Goal: Task Accomplishment & Management: Complete application form

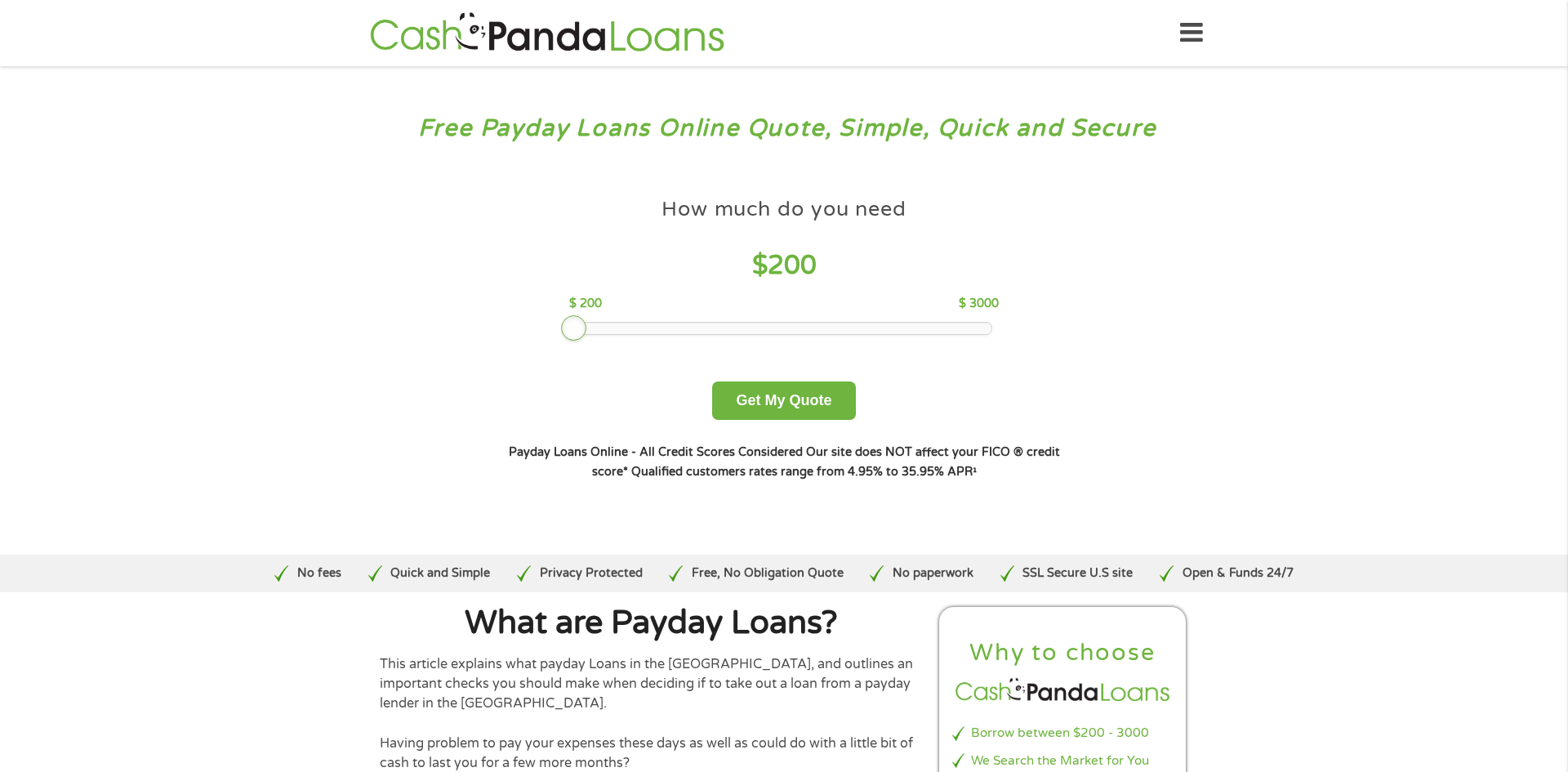
drag, startPoint x: 690, startPoint y: 321, endPoint x: 500, endPoint y: 328, distance: 190.1
click at [500, 328] on div "How much do you need $ 200 $ 200 $ 3000 Get My Quote" at bounding box center [784, 305] width 571 height 230
click at [769, 400] on button "Get My Quote" at bounding box center [783, 400] width 143 height 39
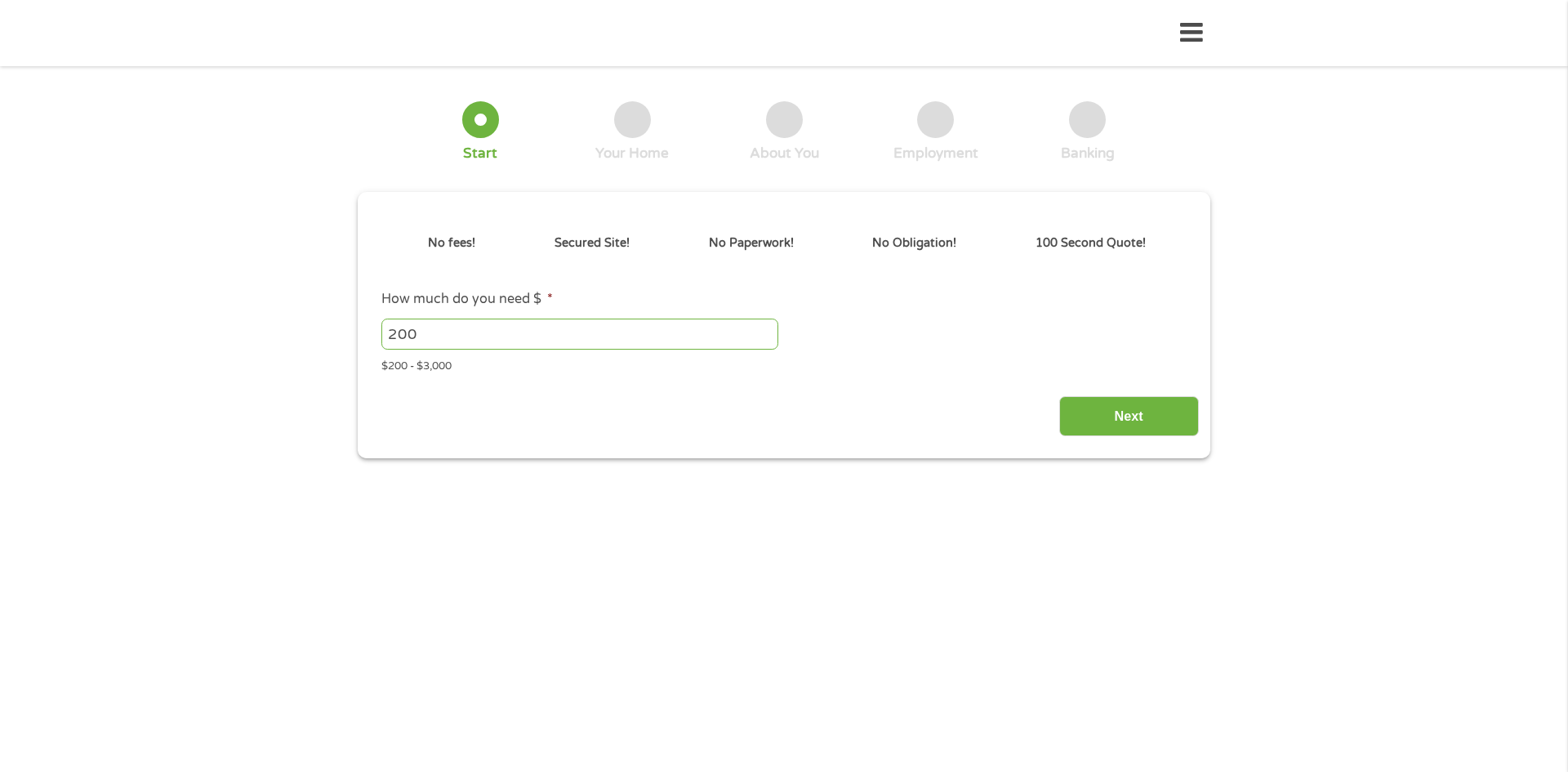
type input "Cj0KCQjwoP_FBhDFARIsANPG24PlKdnG7PJwYwGceBqHtWkfAUMOkM2gwwaH0QKFp0TK994by6TtZdk…"
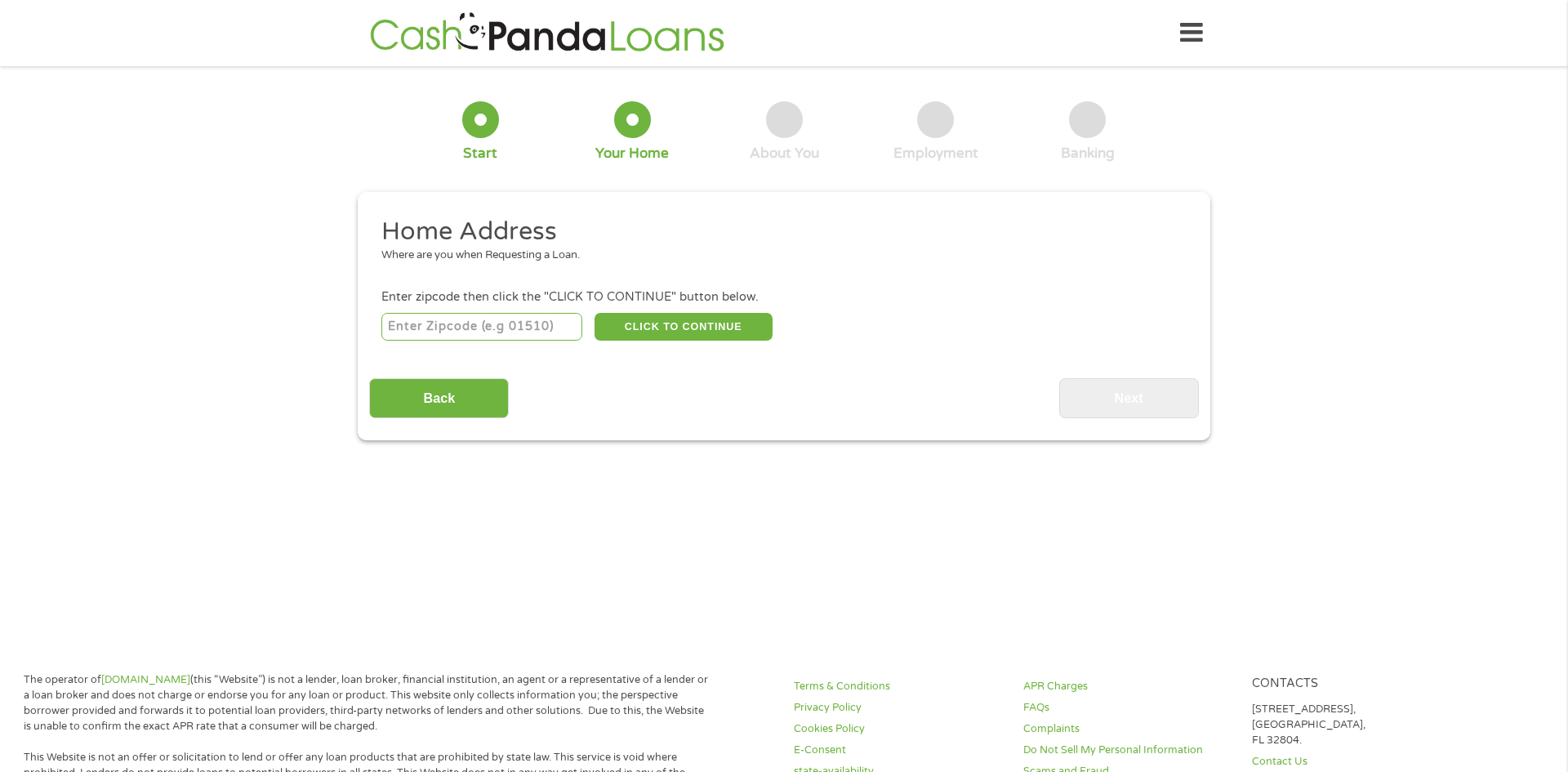
click at [435, 327] on input "number" at bounding box center [482, 326] width 201 height 28
type input "17972"
select select "[US_STATE]"
click at [718, 320] on button "CLICK TO CONTINUE" at bounding box center [684, 326] width 178 height 28
type input "17972"
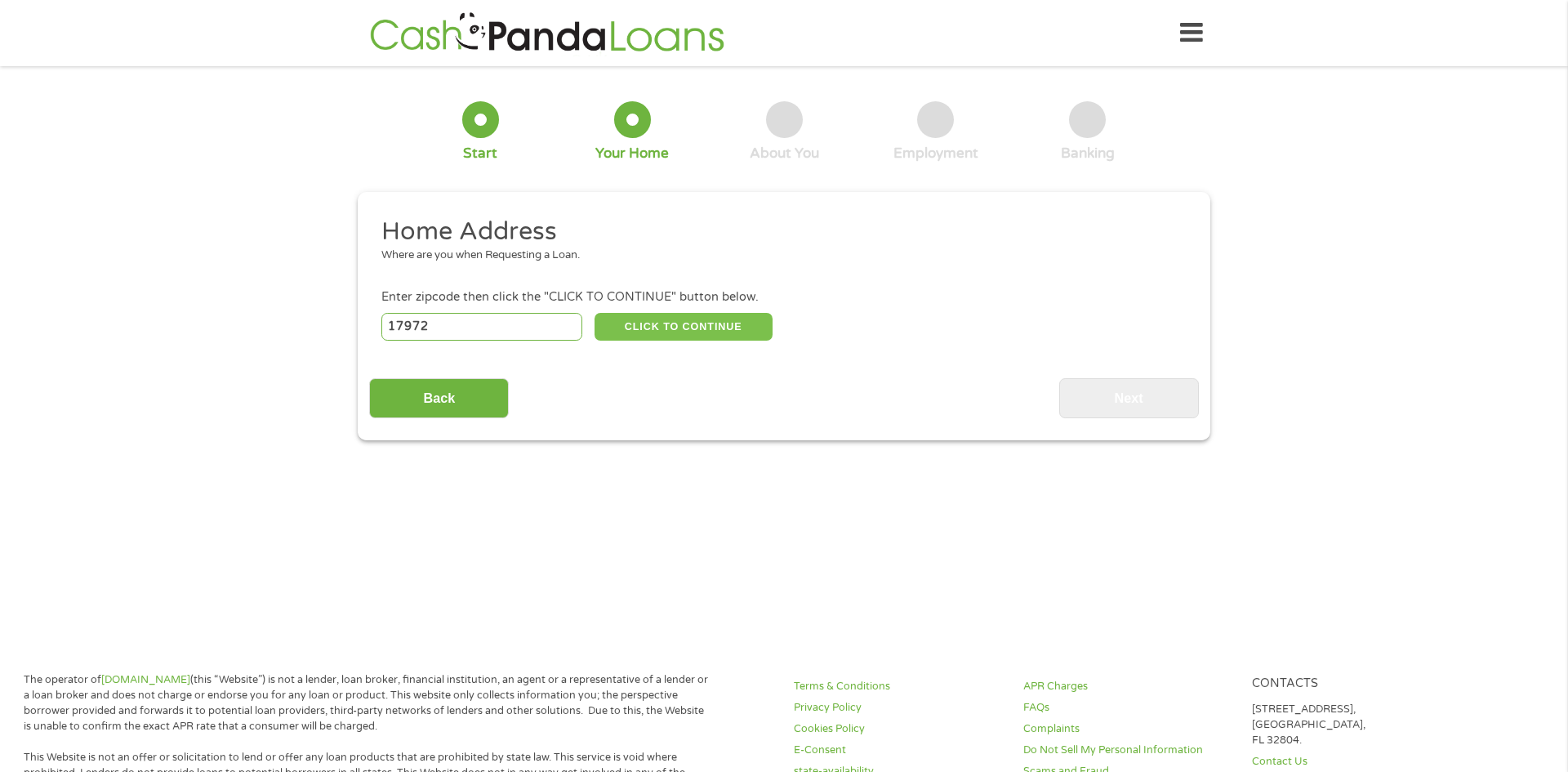
type input "Schuylkill Haven"
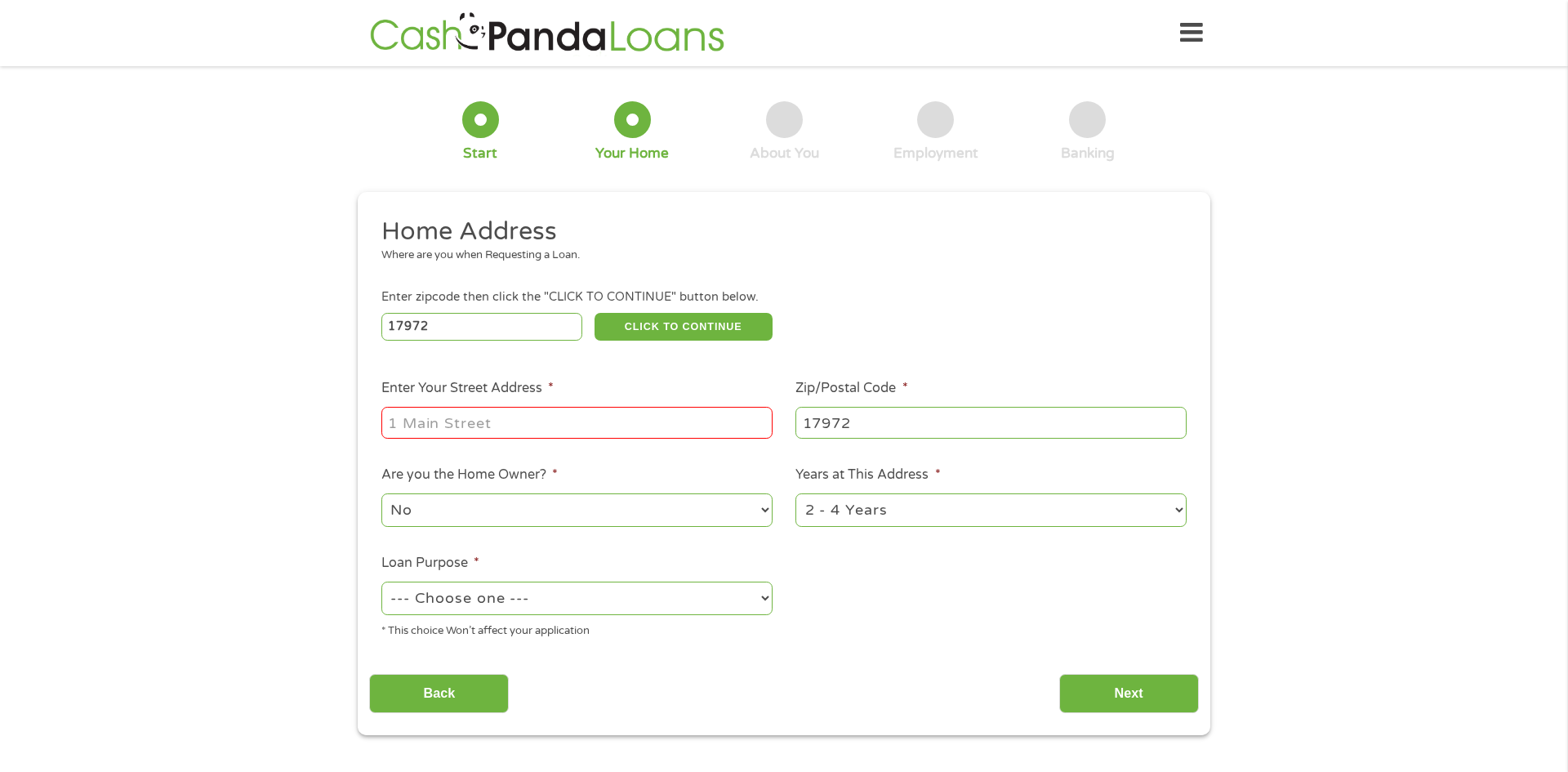
click at [477, 429] on input "Enter Your Street Address *" at bounding box center [576, 422] width 391 height 31
type input "[STREET_ADDRESS]"
click at [518, 608] on select "--- Choose one --- Pay Bills Debt Consolidation Home Improvement Major Purchase…" at bounding box center [576, 598] width 391 height 33
select select "other"
click at [381, 583] on select "--- Choose one --- Pay Bills Debt Consolidation Home Improvement Major Purchase…" at bounding box center [576, 598] width 391 height 33
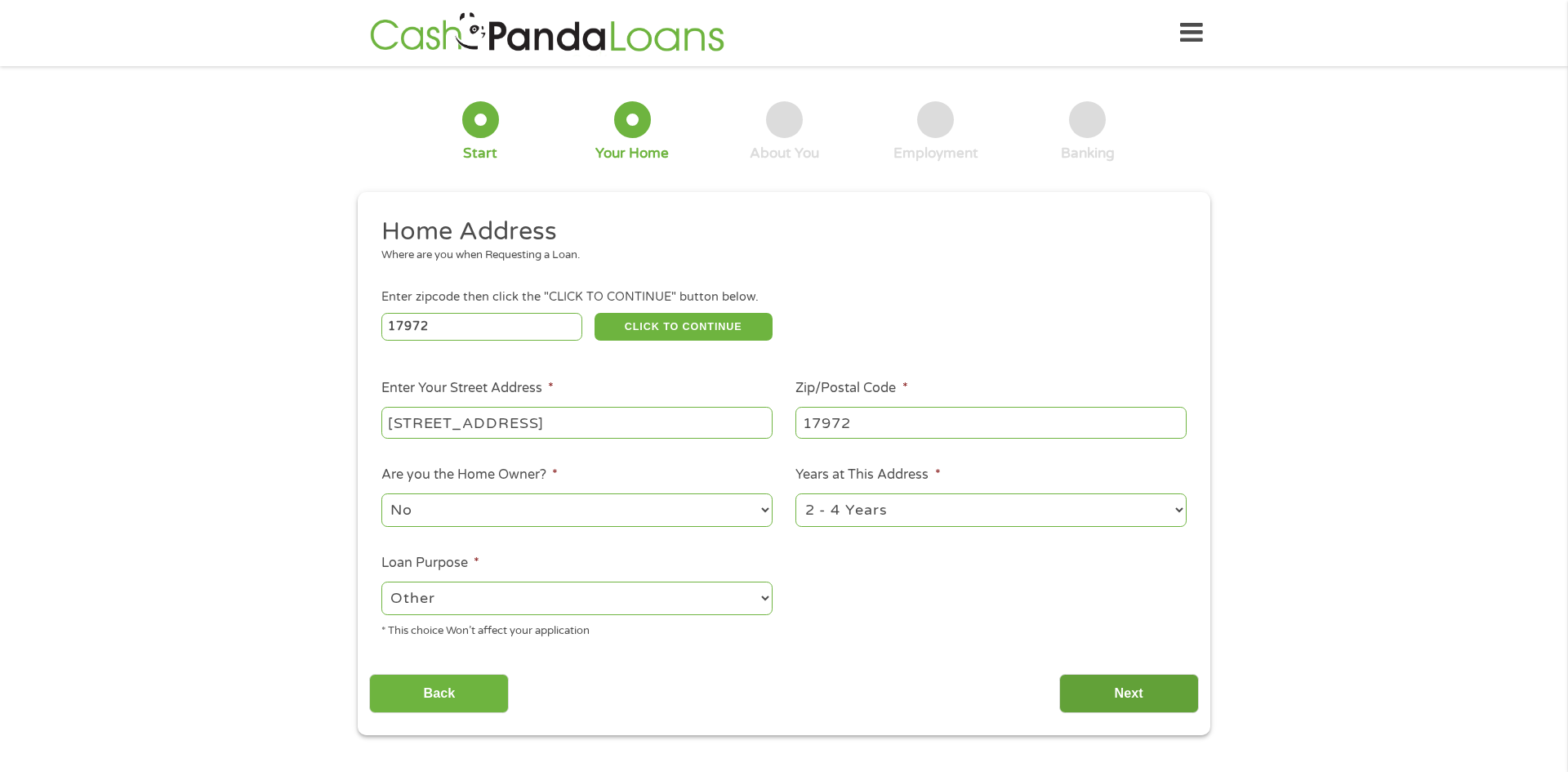
click at [1113, 693] on input "Next" at bounding box center [1129, 694] width 139 height 40
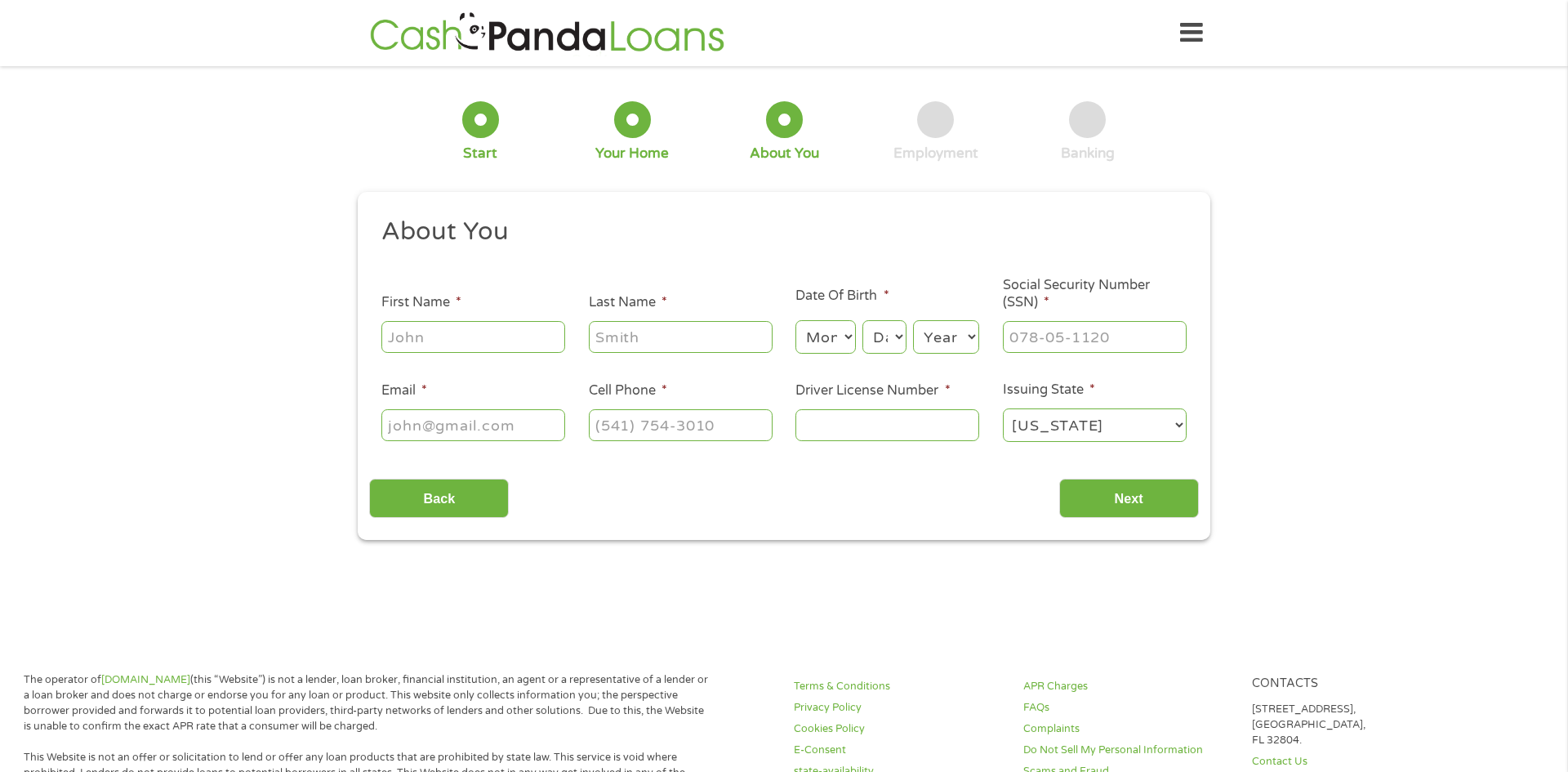
scroll to position [6, 6]
click at [452, 344] on input "First Name *" at bounding box center [473, 336] width 183 height 31
type input "[PERSON_NAME]"
type input "[EMAIL_ADDRESS][DOMAIN_NAME]"
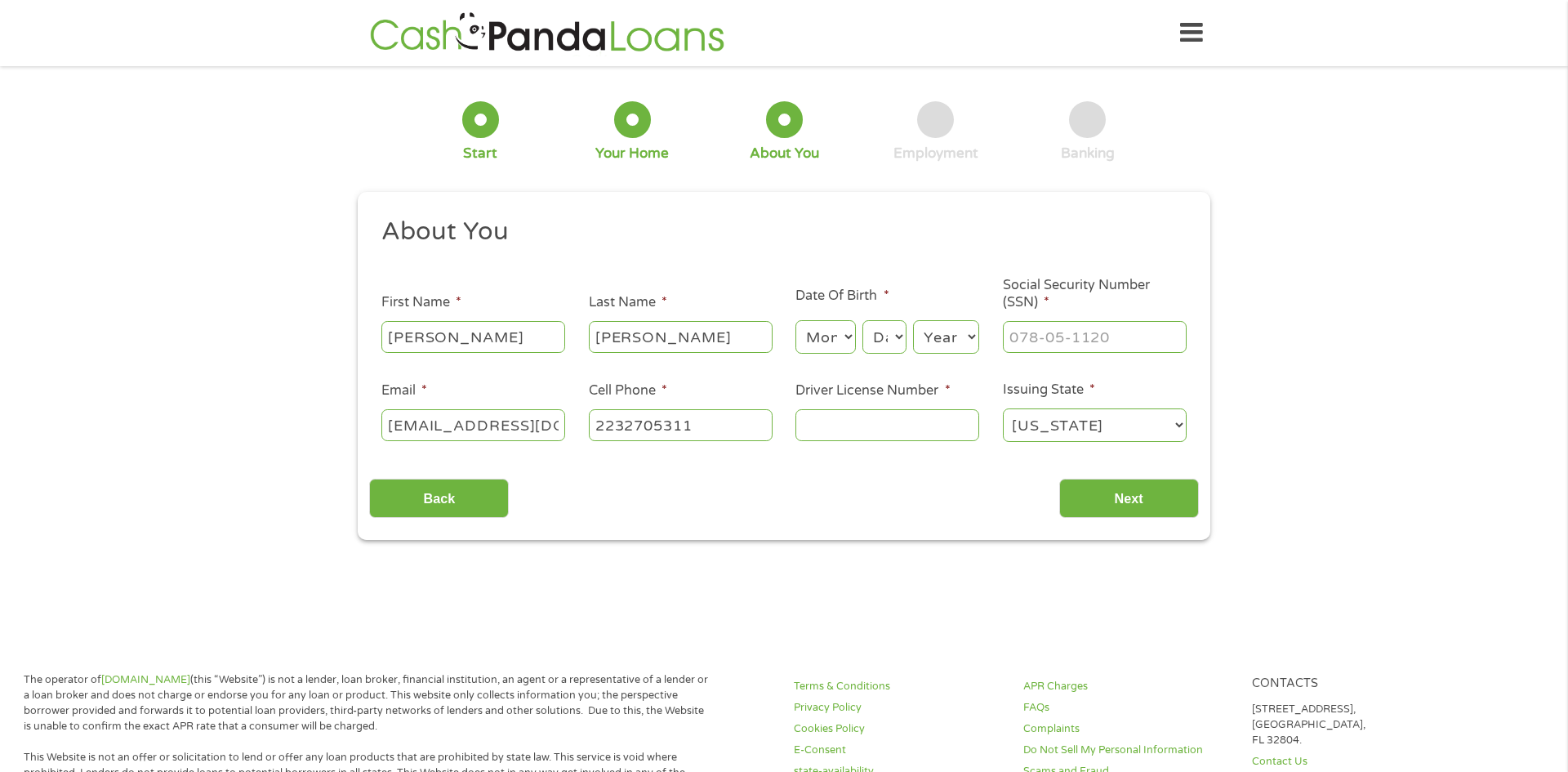
type input "[PHONE_NUMBER]"
click at [828, 344] on select "Month 1 2 3 4 5 6 7 8 9 10 11 12" at bounding box center [825, 336] width 59 height 33
select select "3"
click at [795, 320] on select "Month 1 2 3 4 5 6 7 8 9 10 11 12" at bounding box center [825, 336] width 59 height 33
click at [885, 335] on select "Day 1 2 3 4 5 6 7 8 9 10 11 12 13 14 15 16 17 18 19 20 21 22 23 24 25 26 27 28 …" at bounding box center [884, 336] width 44 height 33
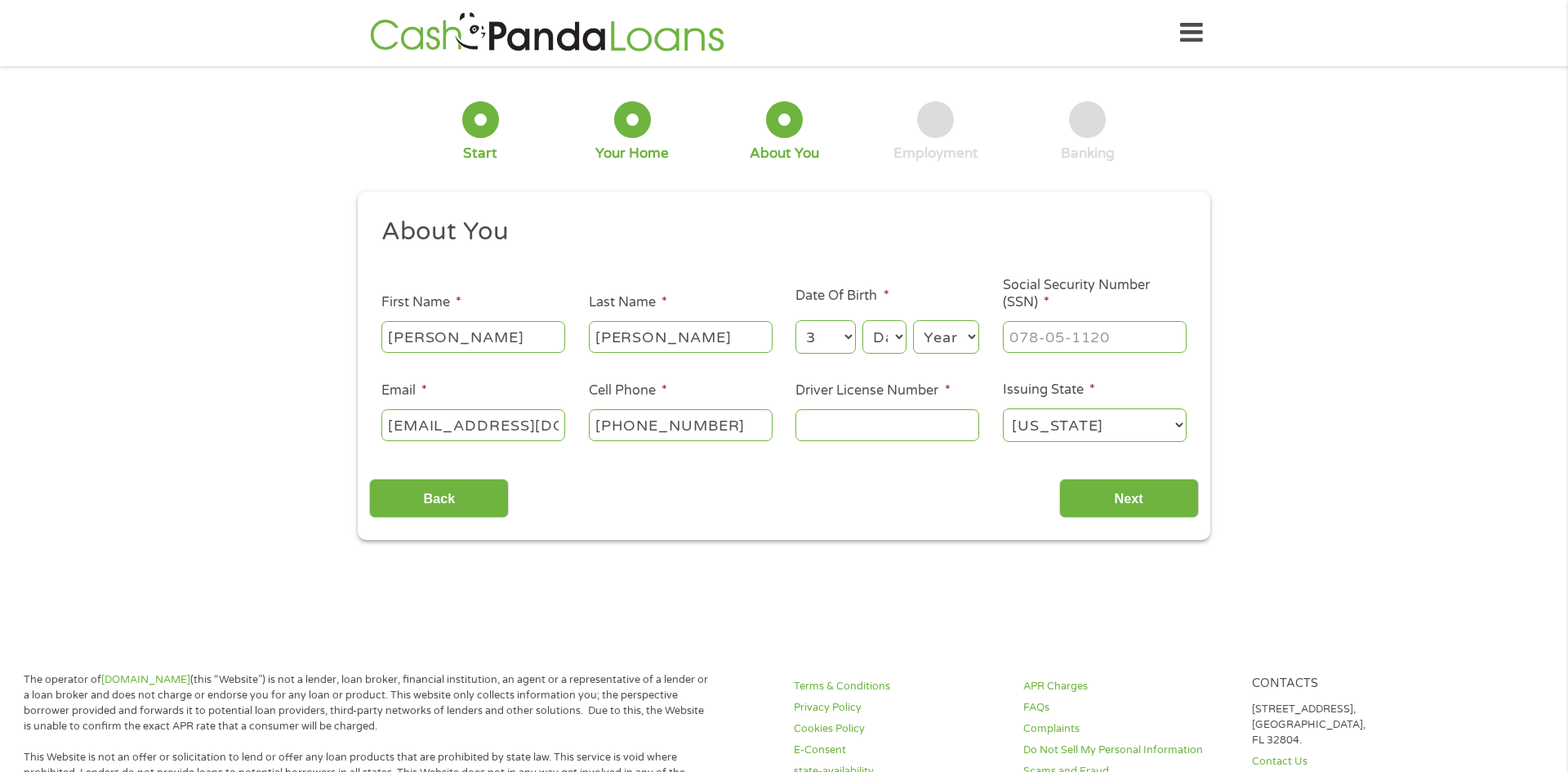
select select "21"
click at [863, 320] on select "Day 1 2 3 4 5 6 7 8 9 10 11 12 13 14 15 16 17 18 19 20 21 22 23 24 25 26 27 28 …" at bounding box center [884, 336] width 44 height 33
click at [945, 338] on select "Year [DATE] 2006 2005 2004 2003 2002 2001 2000 1999 1998 1997 1996 1995 1994 19…" at bounding box center [946, 336] width 66 height 33
select select "1981"
click at [913, 320] on select "Year [DATE] 2006 2005 2004 2003 2002 2001 2000 1999 1998 1997 1996 1995 1994 19…" at bounding box center [946, 336] width 66 height 33
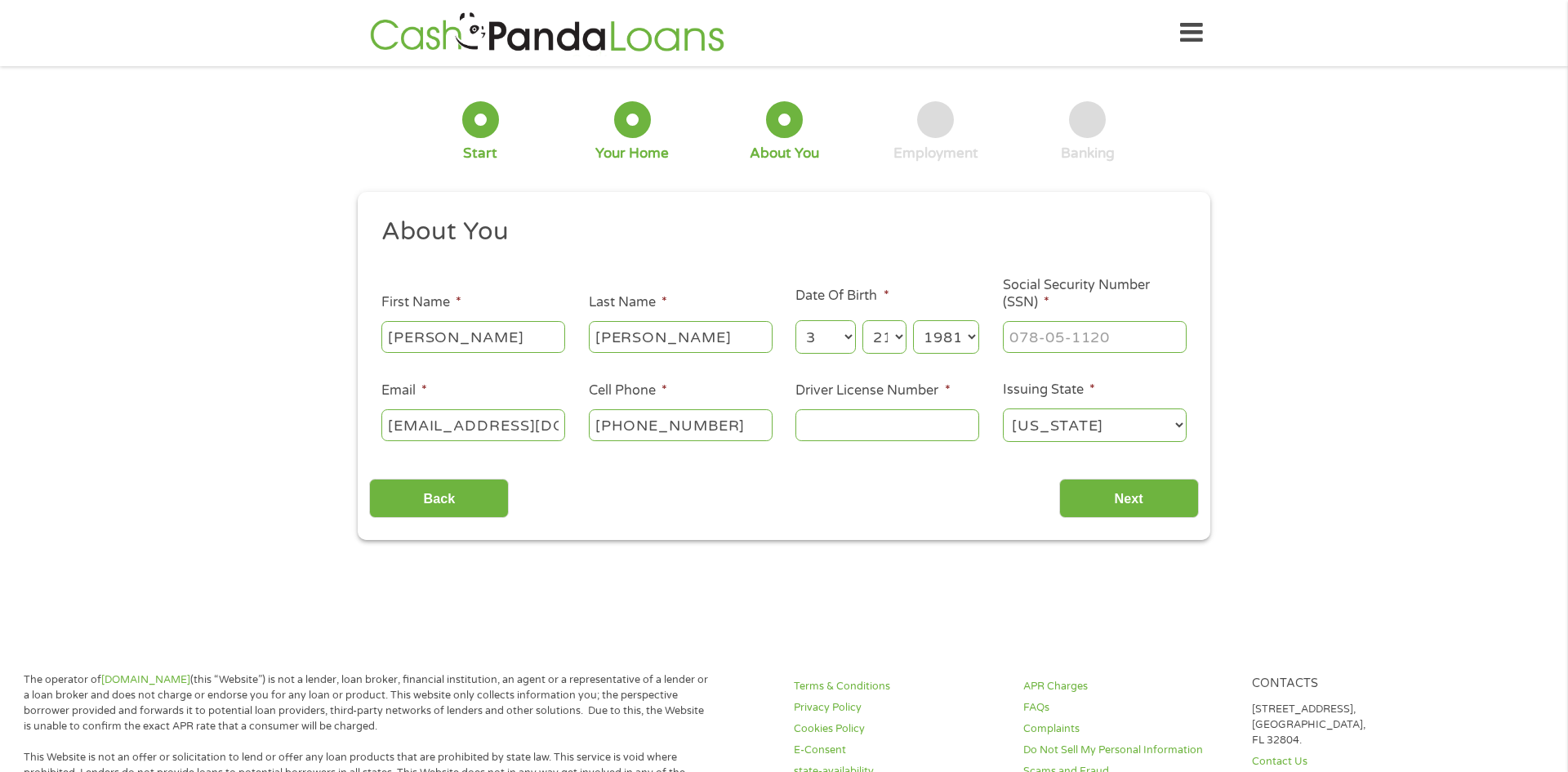
click at [750, 425] on input "[PHONE_NUMBER]" at bounding box center [680, 424] width 183 height 31
click at [604, 425] on input "(___) ___-____" at bounding box center [680, 424] width 183 height 31
type input "[PHONE_NUMBER]"
click at [831, 427] on input "Driver License Number *" at bounding box center [887, 424] width 183 height 31
type input "34726004"
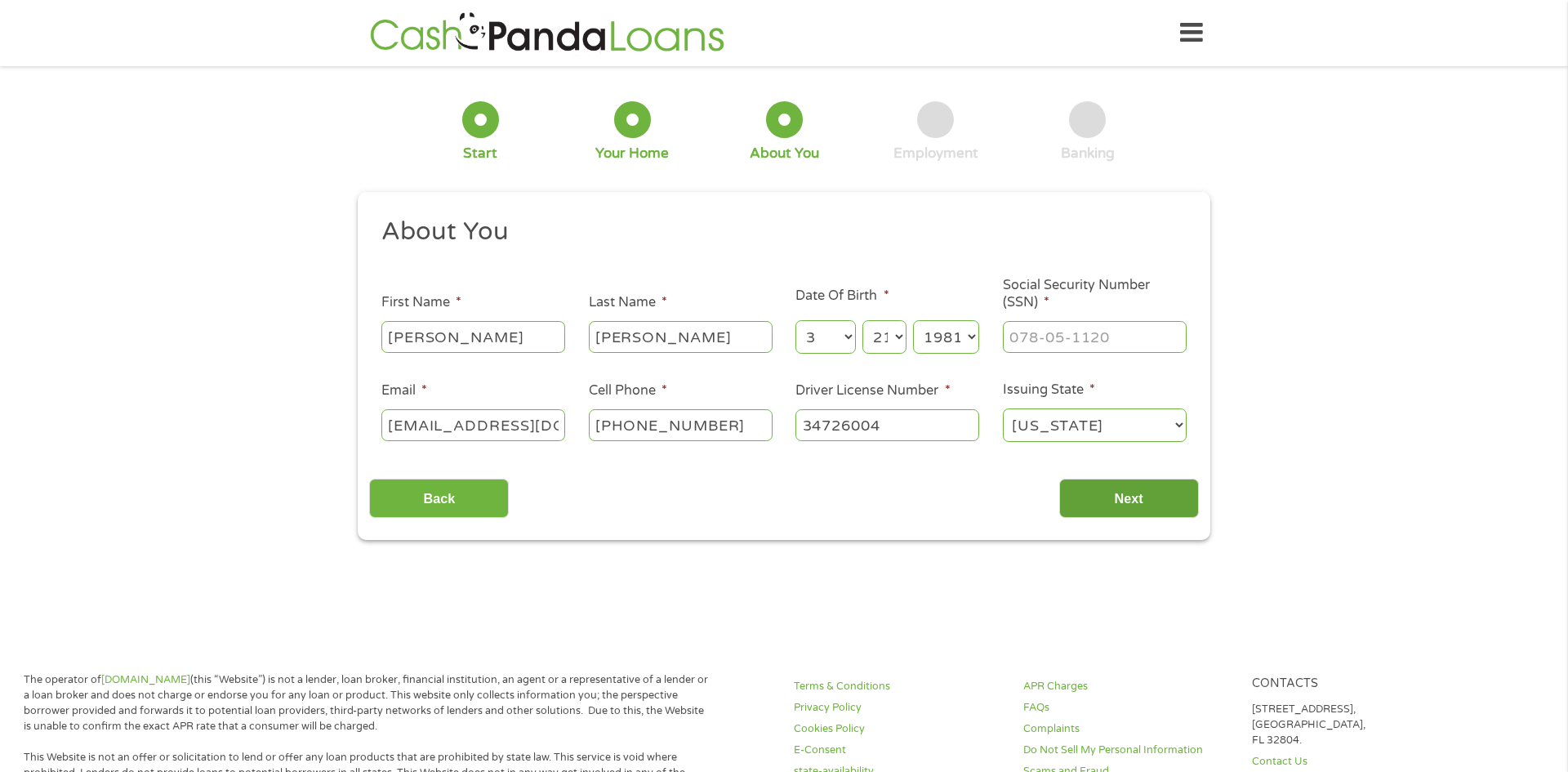
click at [1109, 501] on input "Next" at bounding box center [1129, 498] width 139 height 40
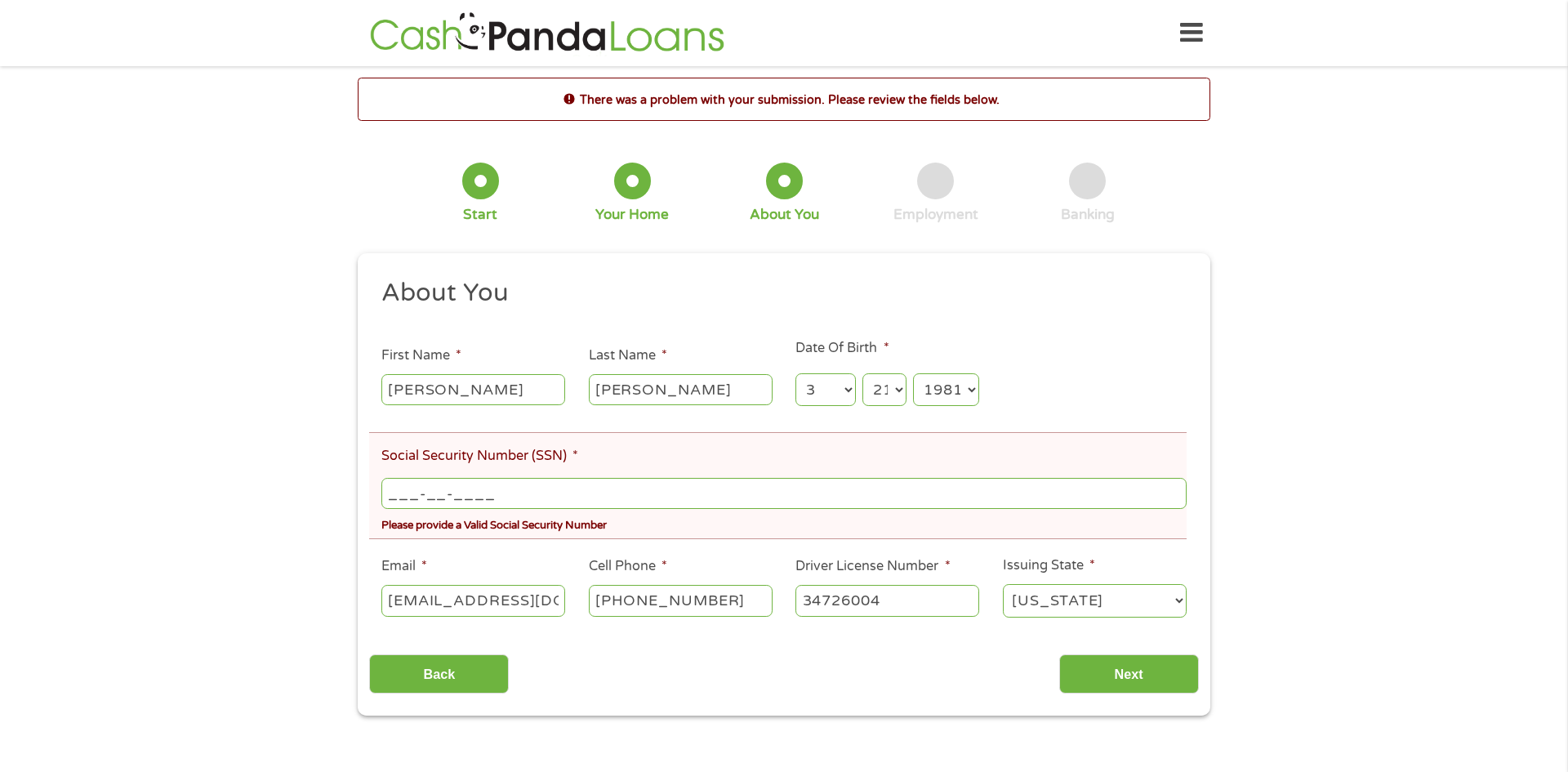
click at [416, 492] on input "___-__-____" at bounding box center [784, 493] width 805 height 31
type input "141-74-0104"
click at [1120, 691] on input "Next" at bounding box center [1129, 674] width 139 height 40
click at [1122, 680] on input "Next" at bounding box center [1129, 674] width 139 height 40
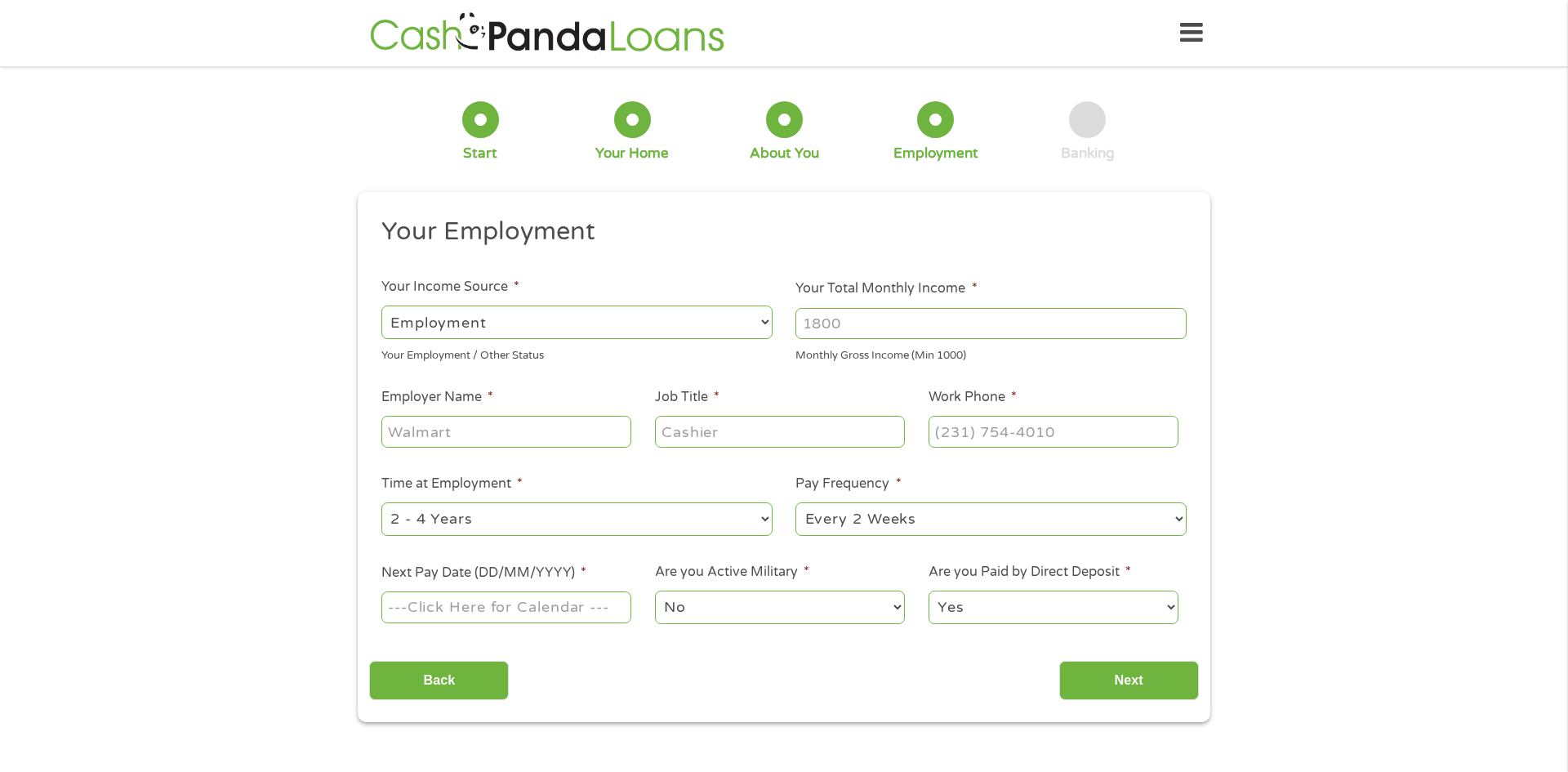
click at [568, 327] on select "--- Choose one --- Employment [DEMOGRAPHIC_DATA] Benefits" at bounding box center [576, 322] width 391 height 33
click at [381, 306] on select "--- Choose one --- Employment [DEMOGRAPHIC_DATA] Benefits" at bounding box center [576, 322] width 391 height 33
click at [842, 324] on input "Your Total Monthly Income *" at bounding box center [990, 324] width 391 height 31
type input "1"
type input "1890"
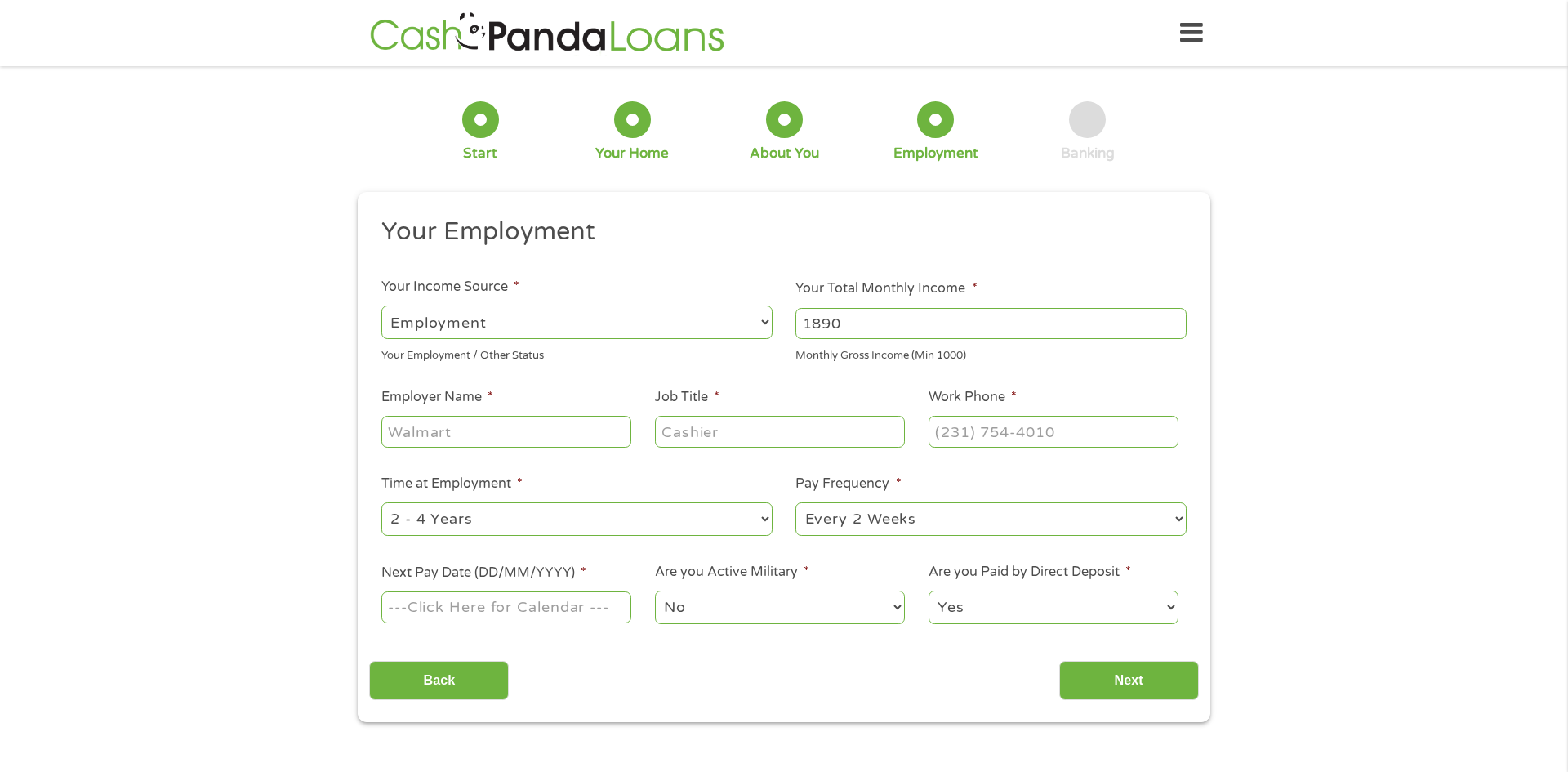
click at [481, 434] on input "Employer Name *" at bounding box center [506, 431] width 250 height 31
type input "turkeyhill"
click at [736, 439] on input "Job Title *" at bounding box center [780, 431] width 250 height 31
type input "manager"
click at [986, 431] on input "(___) ___-____" at bounding box center [1053, 431] width 250 height 31
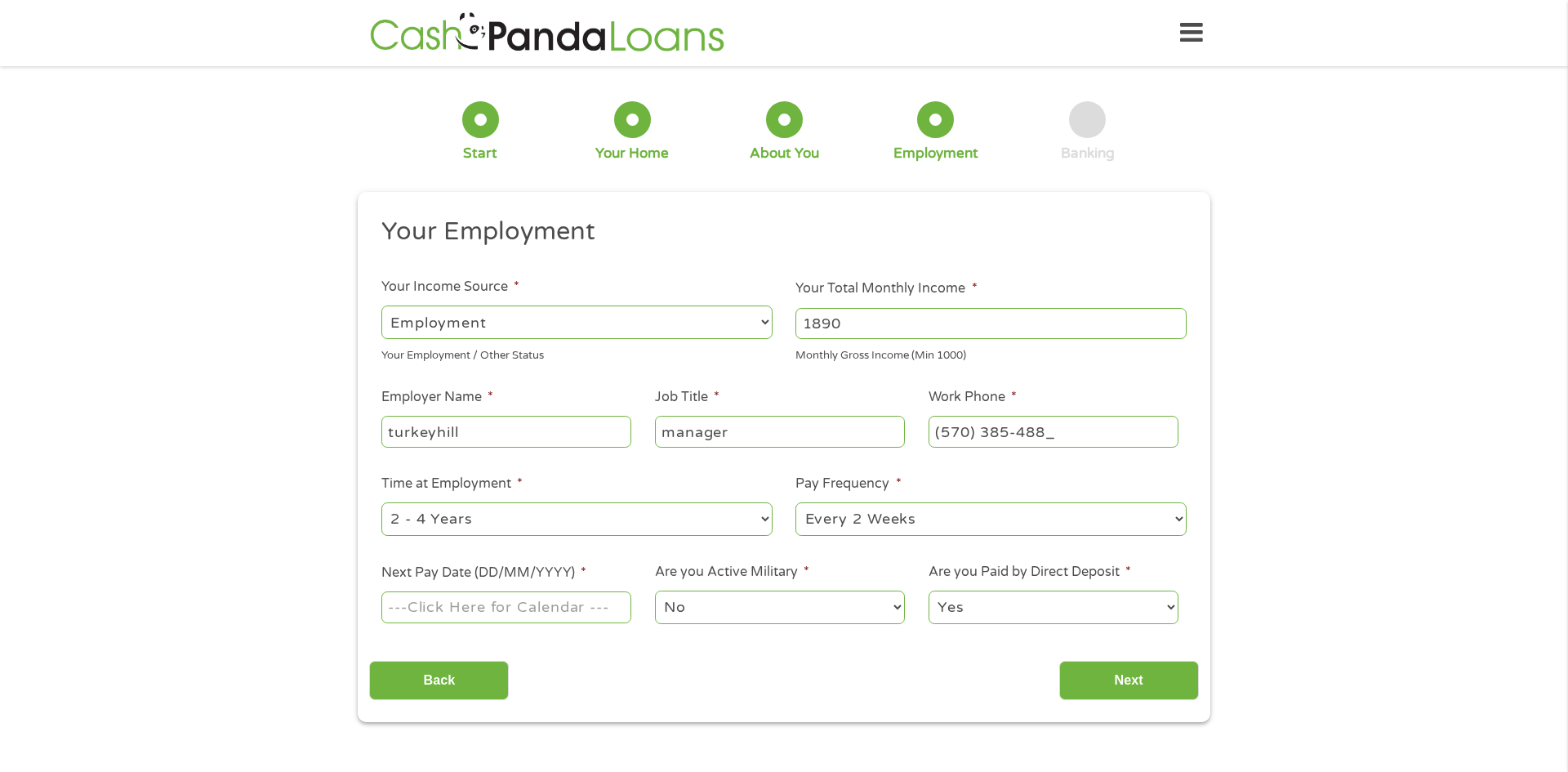
type input "[PHONE_NUMBER]"
click at [1448, 465] on div "1 Start 2 Your Home 3 About You 4 Employment 5 Banking 6 This field is hidden w…" at bounding box center [784, 399] width 1568 height 644
click at [1067, 524] on select "--- Choose one --- Every 2 Weeks Every Week Monthly Semi-Monthly" at bounding box center [990, 519] width 391 height 33
select select "weekly"
click at [795, 502] on select "--- Choose one --- Every 2 Weeks Every Week Monthly Semi-Monthly" at bounding box center [990, 519] width 391 height 33
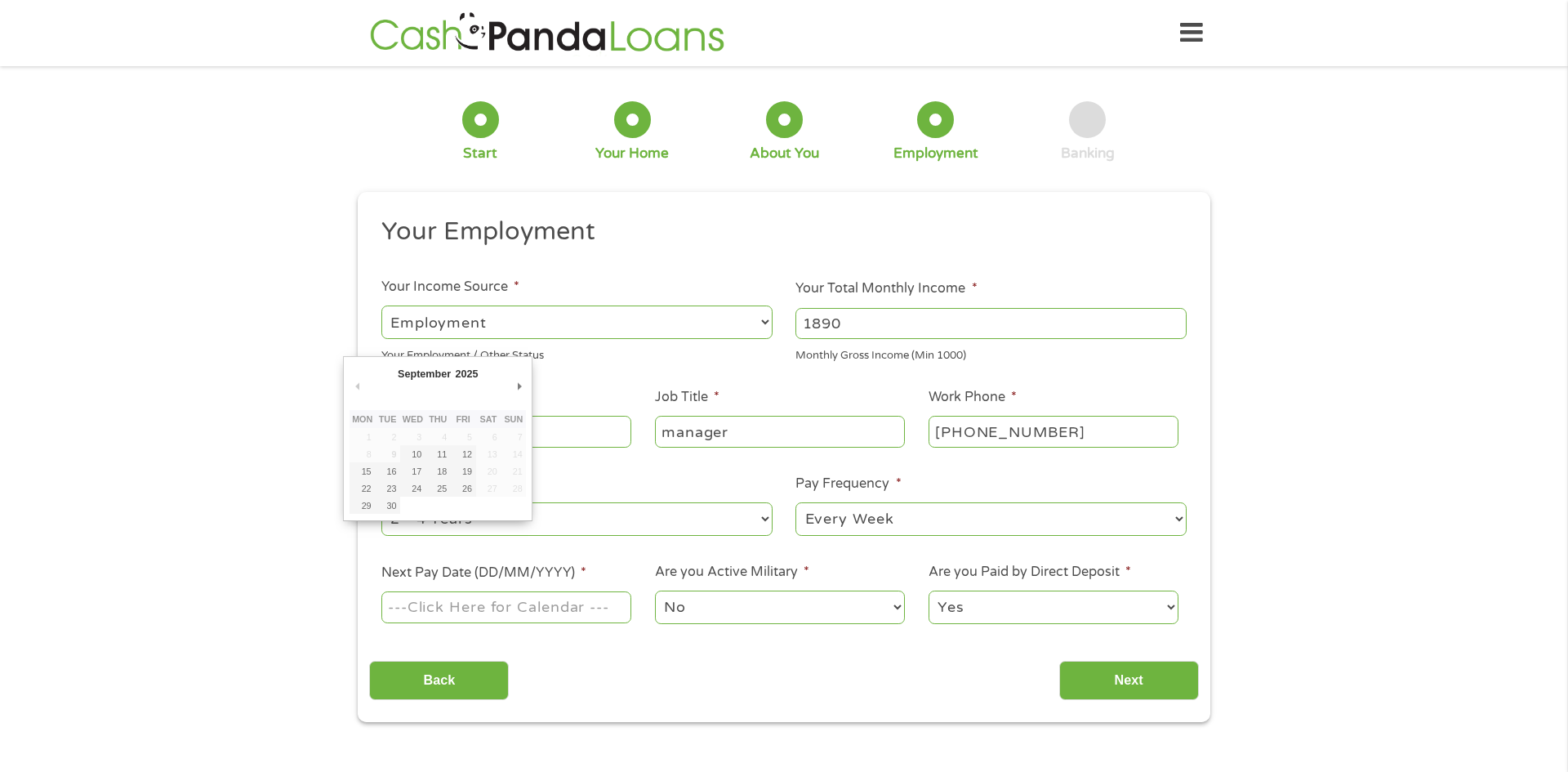
click at [514, 605] on input "Next Pay Date (DD/MM/YYYY) *" at bounding box center [506, 607] width 250 height 31
type input "[DATE]"
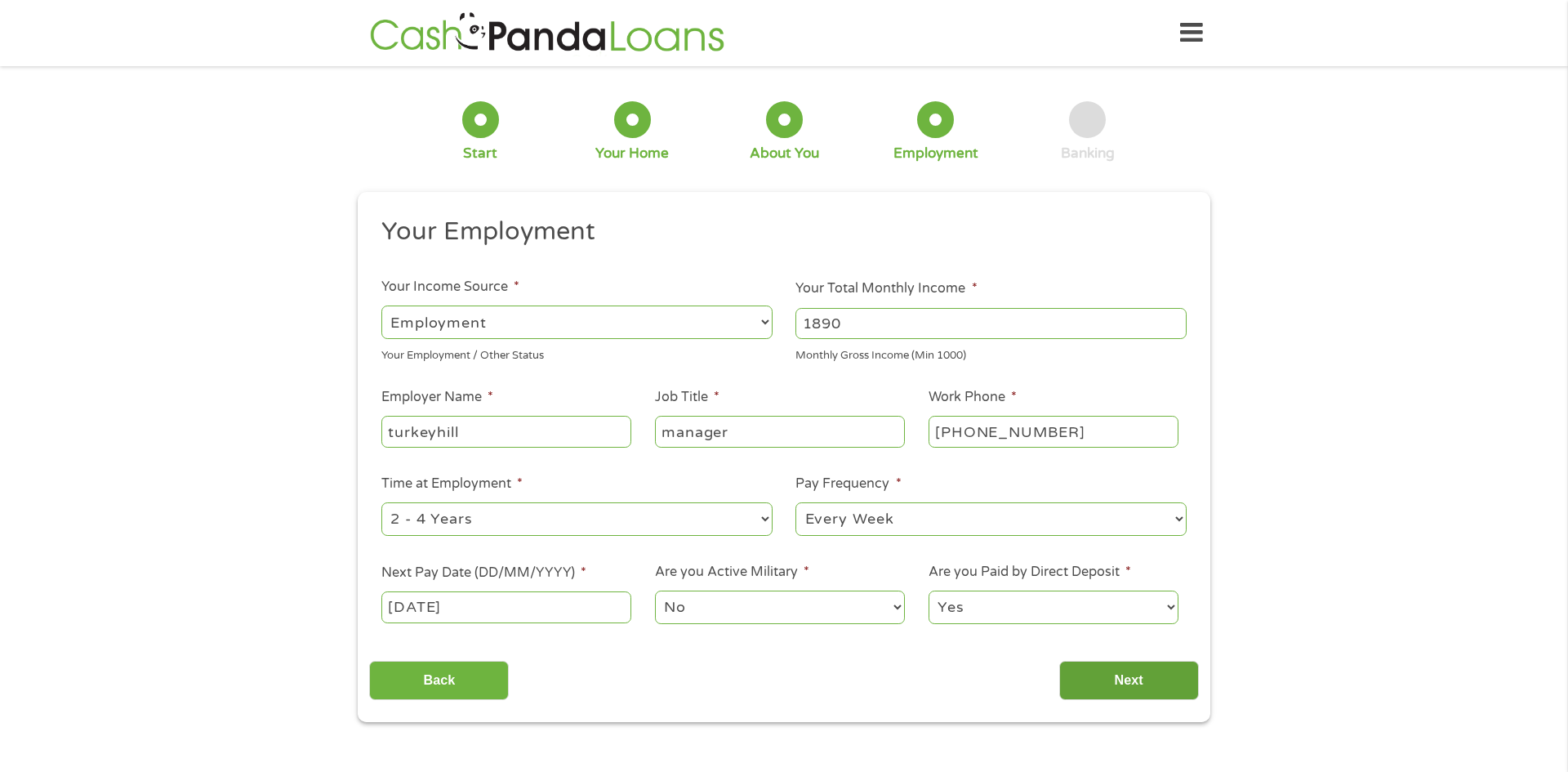
click at [1112, 680] on input "Next" at bounding box center [1129, 680] width 139 height 40
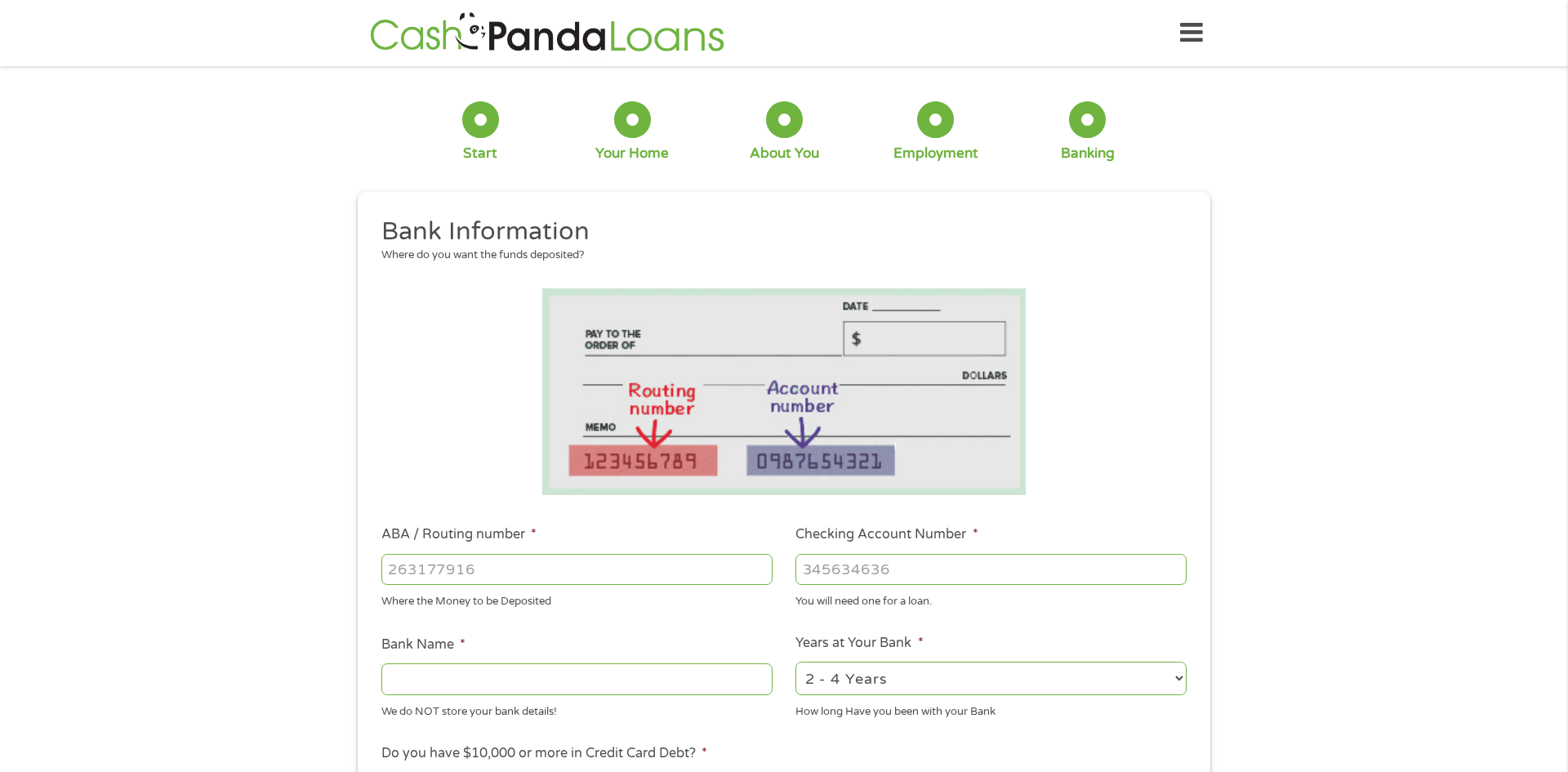
click at [516, 572] on input "ABA / Routing number *" at bounding box center [576, 569] width 391 height 31
type input "113024588"
type input "WEX BANK"
type input "113024588"
click at [872, 568] on input "Checking Account Number *" at bounding box center [990, 569] width 391 height 31
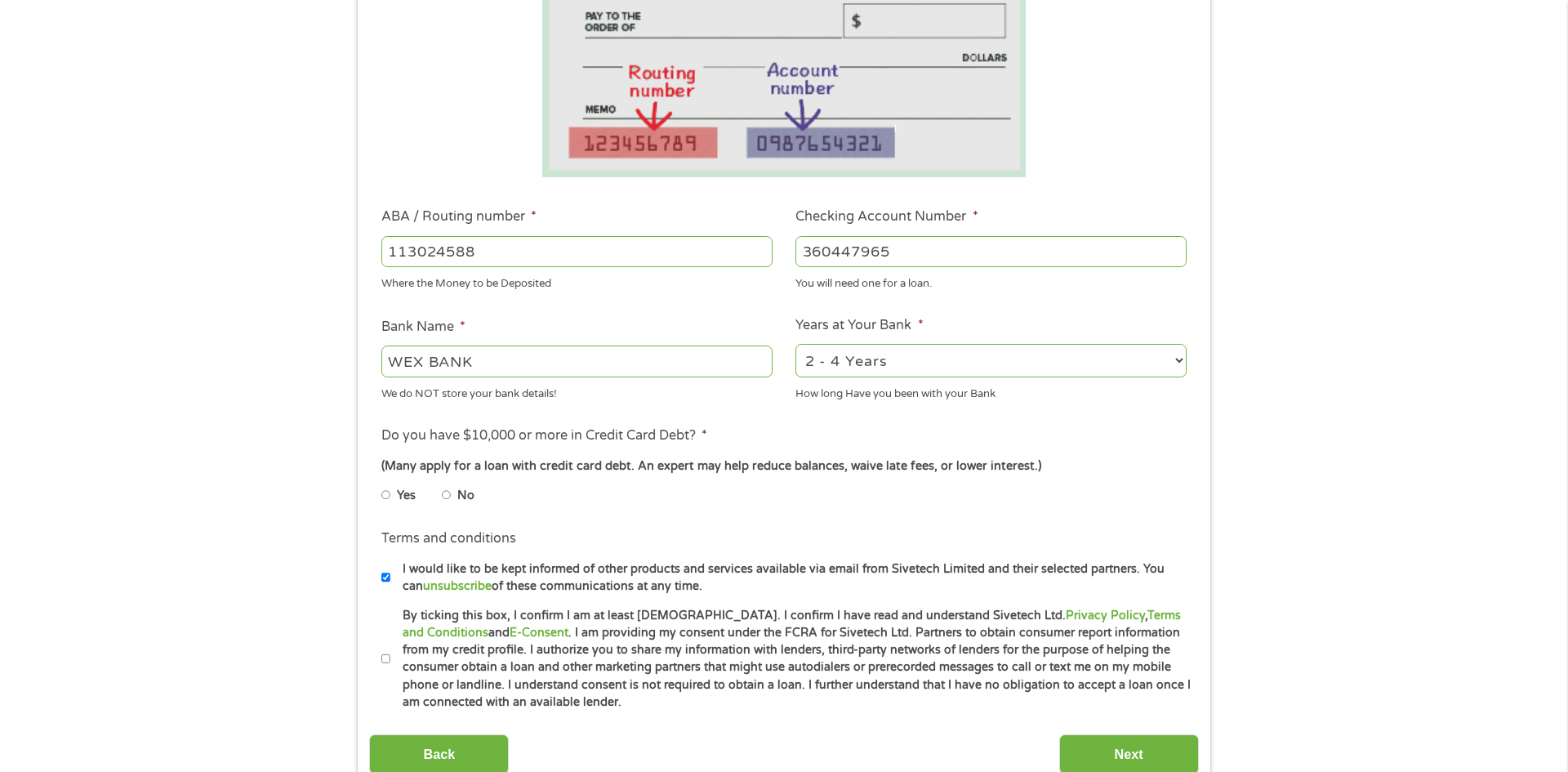
scroll to position [358, 0]
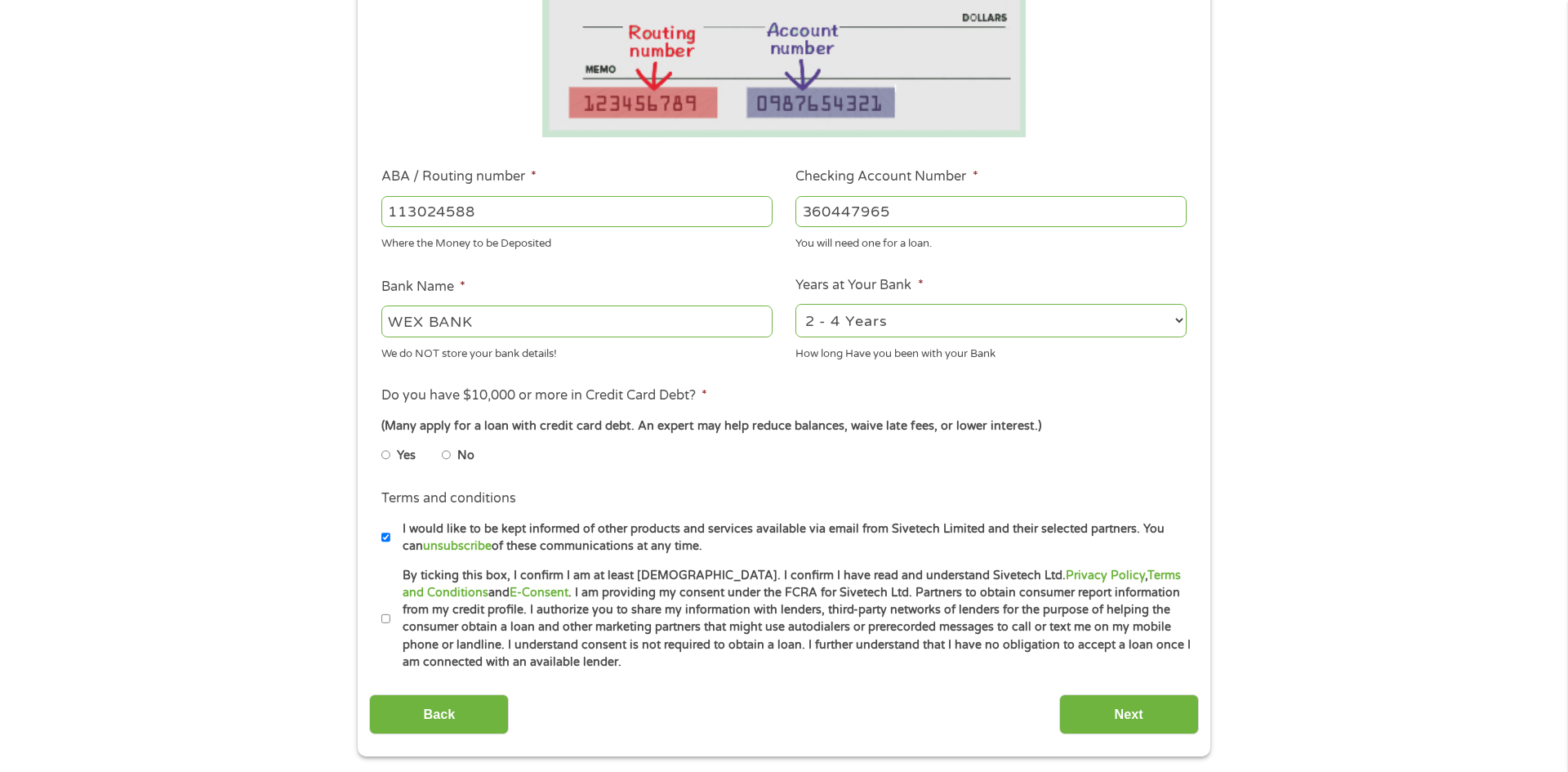
type input "360447965"
click at [449, 452] on input "No" at bounding box center [447, 455] width 10 height 26
radio input "true"
click at [384, 618] on input "By ticking this box, I confirm I am at least [DEMOGRAPHIC_DATA]. I confirm I ha…" at bounding box center [385, 618] width 10 height 26
checkbox input "true"
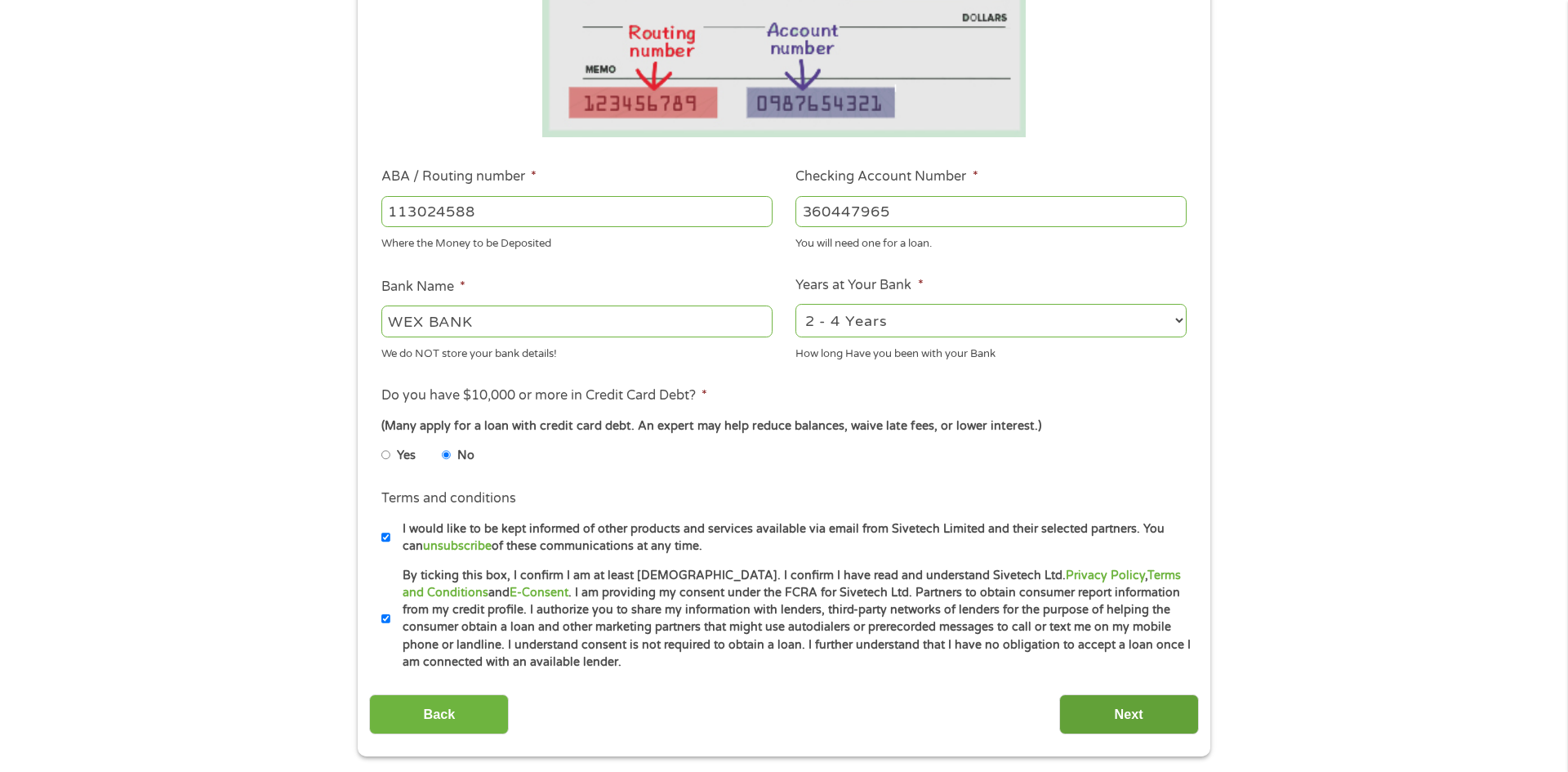
click at [1097, 714] on input "Next" at bounding box center [1129, 714] width 139 height 40
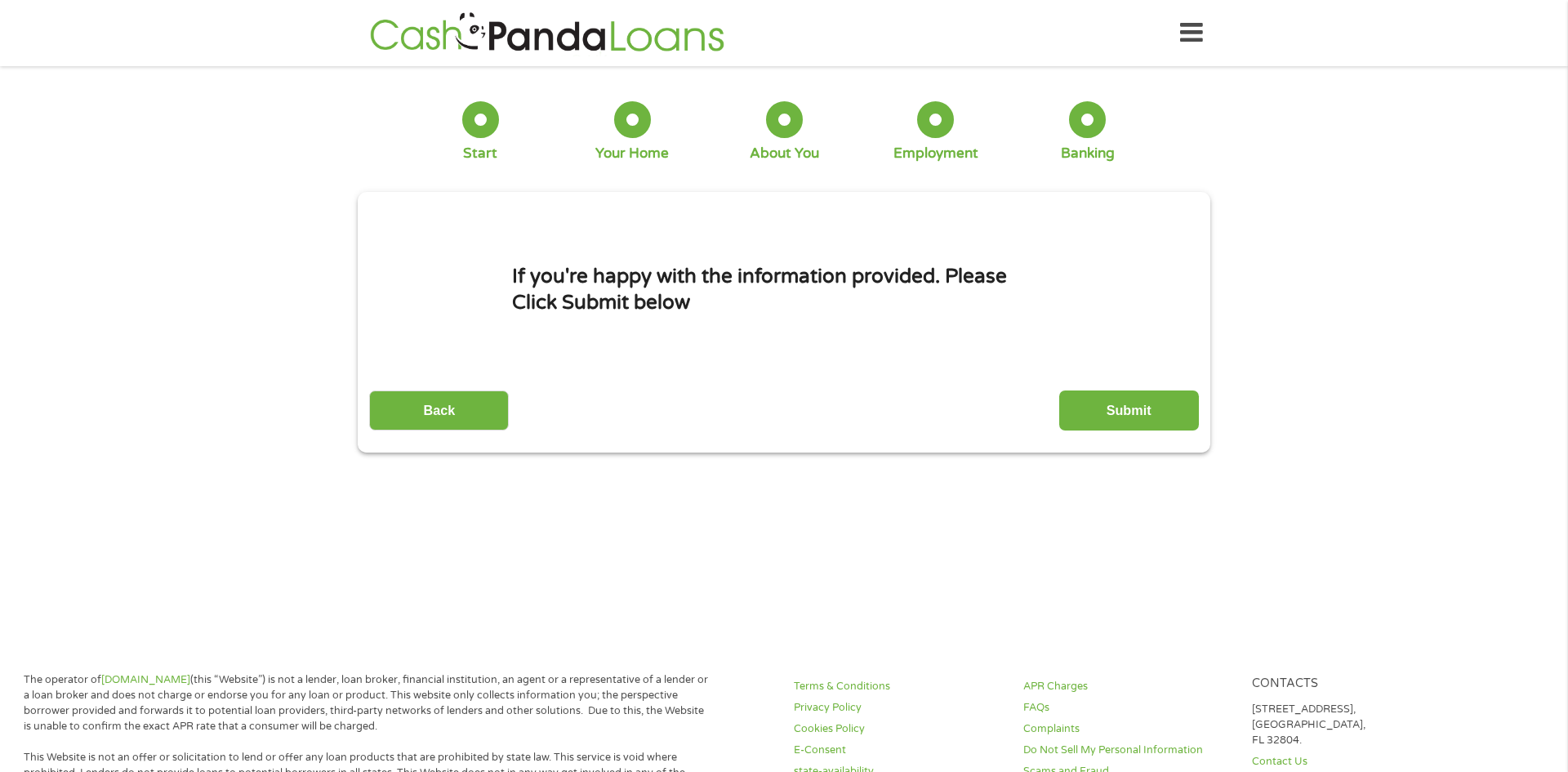
scroll to position [6, 6]
click at [1122, 412] on input "Submit" at bounding box center [1129, 410] width 139 height 40
